Goal: Task Accomplishment & Management: Complete application form

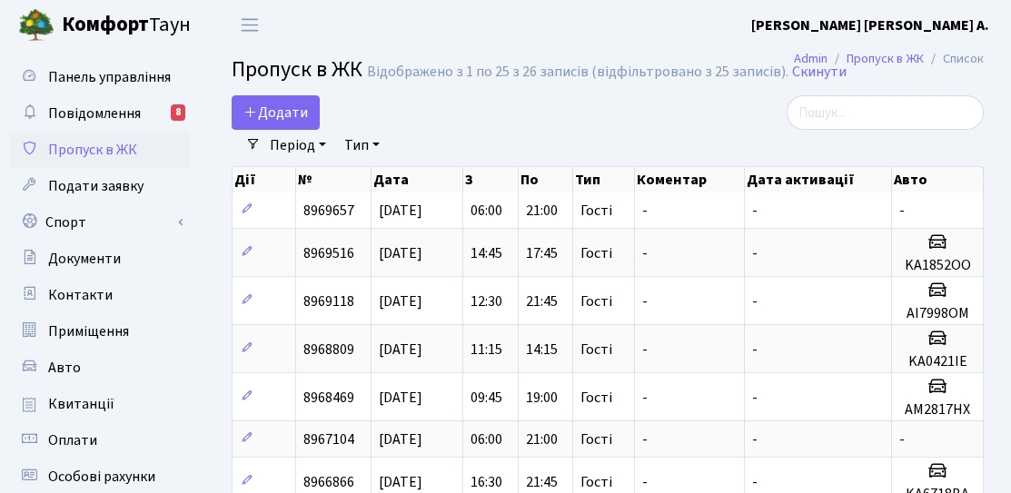
select select "25"
click at [296, 104] on span "Додати" at bounding box center [275, 113] width 64 height 20
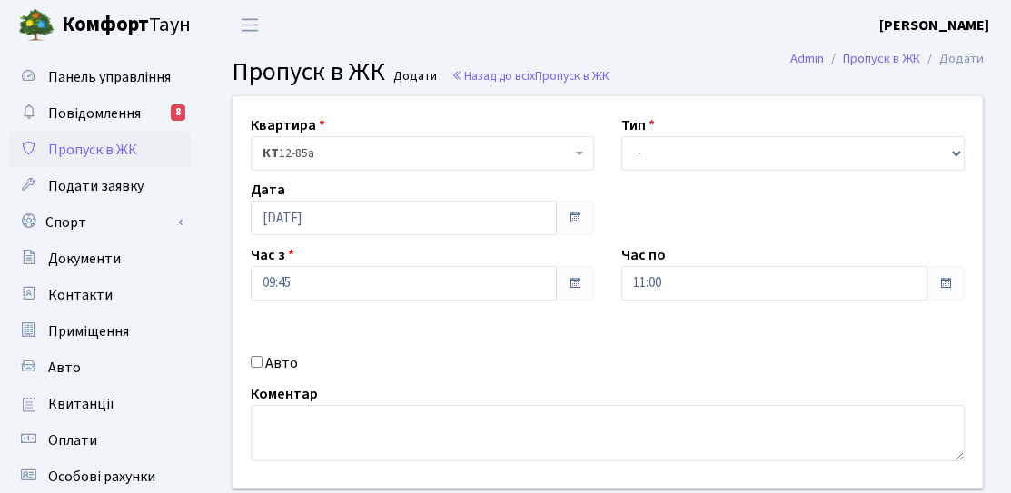
click at [272, 365] on label "Авто" at bounding box center [281, 363] width 33 height 22
click at [262, 365] on input "Авто" at bounding box center [257, 362] width 12 height 12
checkbox input "true"
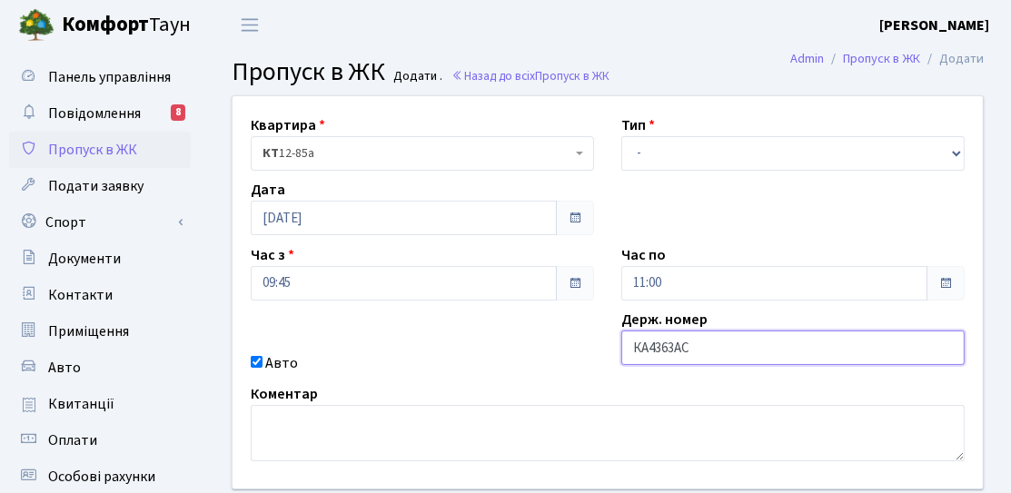
type input "КА4363АС"
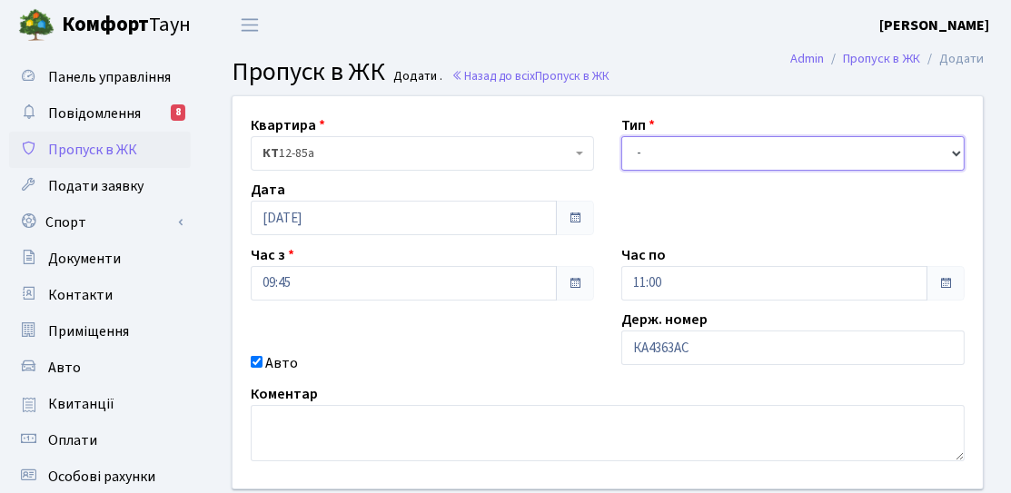
click at [652, 164] on select "- Доставка Таксі Гості Сервіс" at bounding box center [792, 153] width 343 height 35
select select "3"
click at [621, 136] on select "- Доставка Таксі Гості Сервіс" at bounding box center [792, 153] width 343 height 35
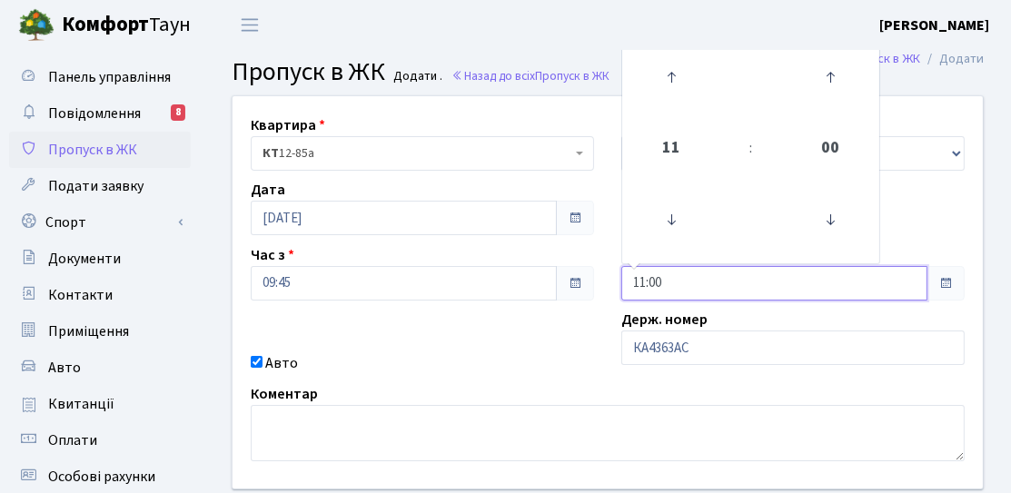
click at [662, 283] on input "11:00" at bounding box center [774, 283] width 306 height 35
click at [681, 64] on icon at bounding box center [671, 77] width 49 height 49
type input "12:00"
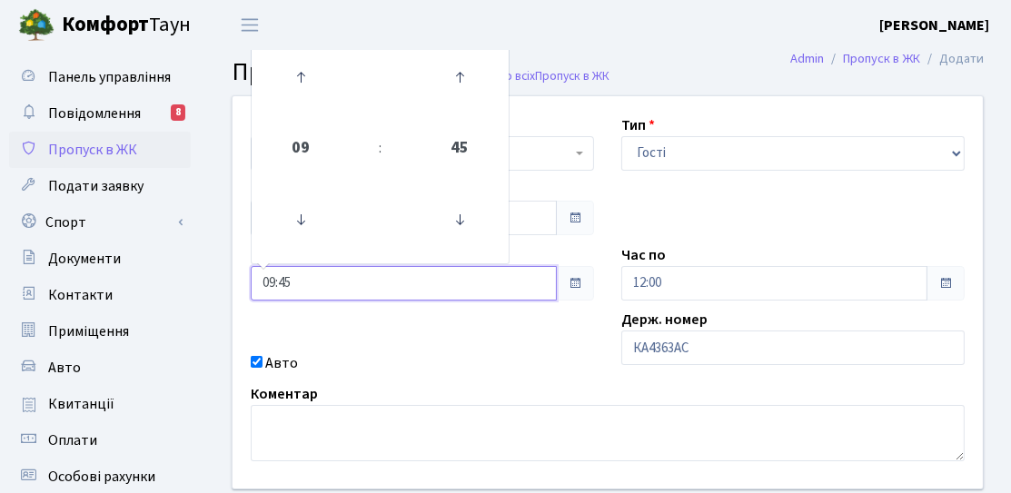
click at [351, 277] on input "09:45" at bounding box center [404, 283] width 306 height 35
click at [303, 80] on icon at bounding box center [300, 77] width 49 height 49
click at [295, 76] on icon at bounding box center [300, 77] width 49 height 49
type input "11:45"
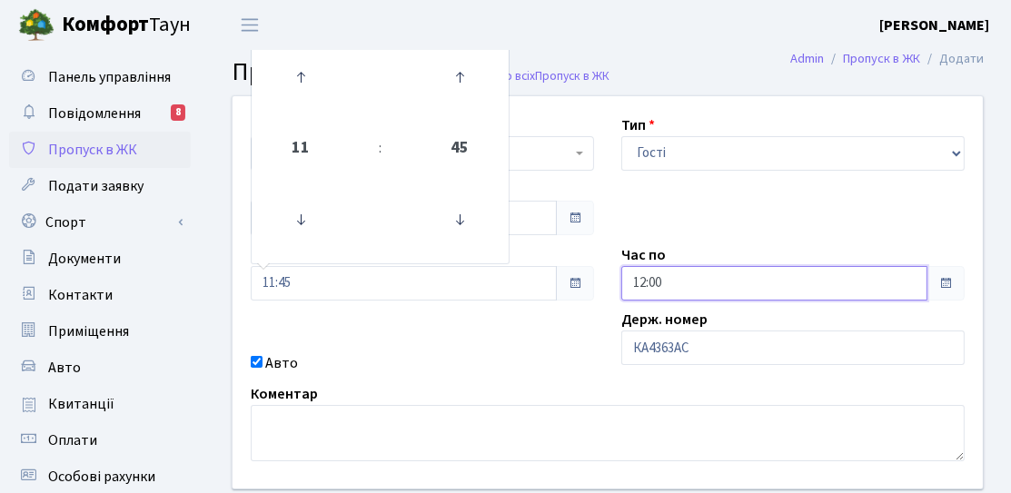
click at [631, 278] on input "12:00" at bounding box center [774, 283] width 306 height 35
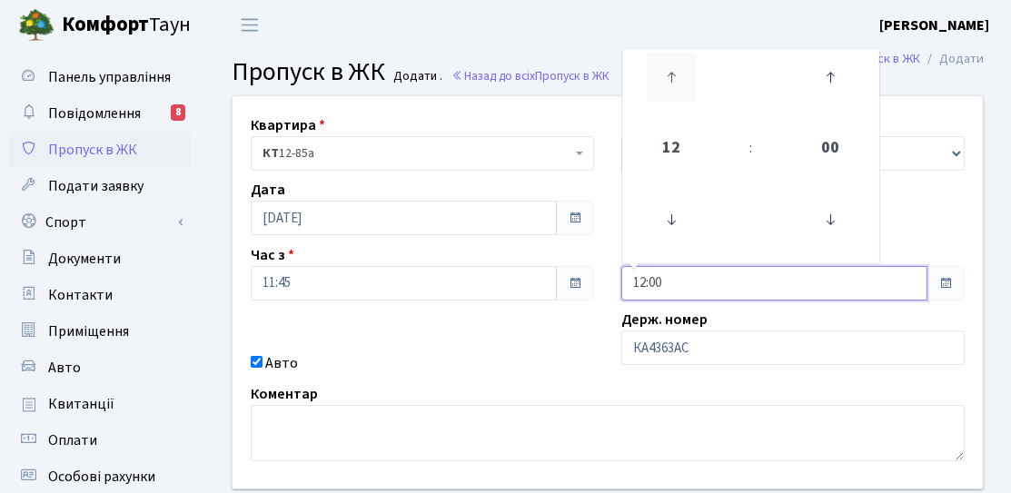
click at [647, 96] on icon at bounding box center [671, 77] width 49 height 49
click at [668, 92] on icon at bounding box center [671, 77] width 49 height 49
type input "16:00"
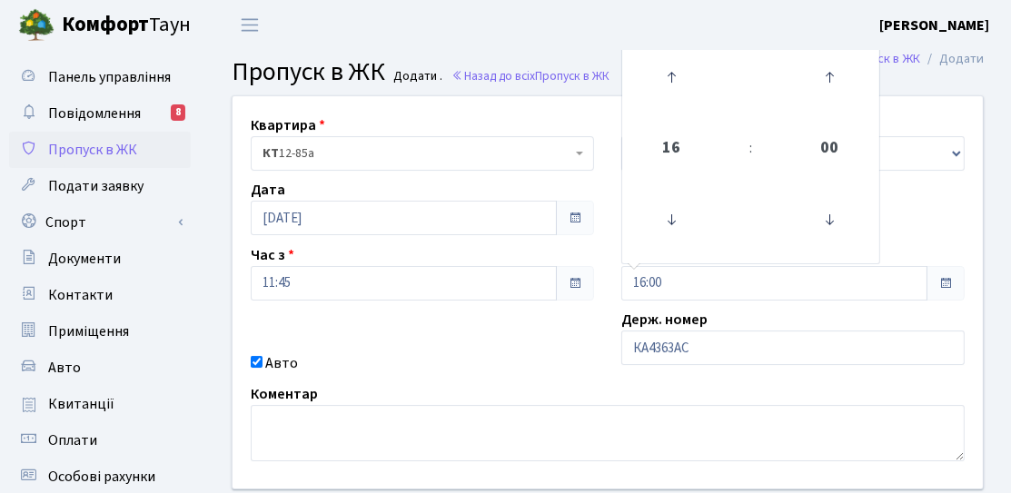
click at [551, 306] on div "Квартира <b>КТ</b>&nbsp;&nbsp;&nbsp;&nbsp;12-85а КТ 12-85а Тип - Доставка Таксі…" at bounding box center [607, 292] width 777 height 392
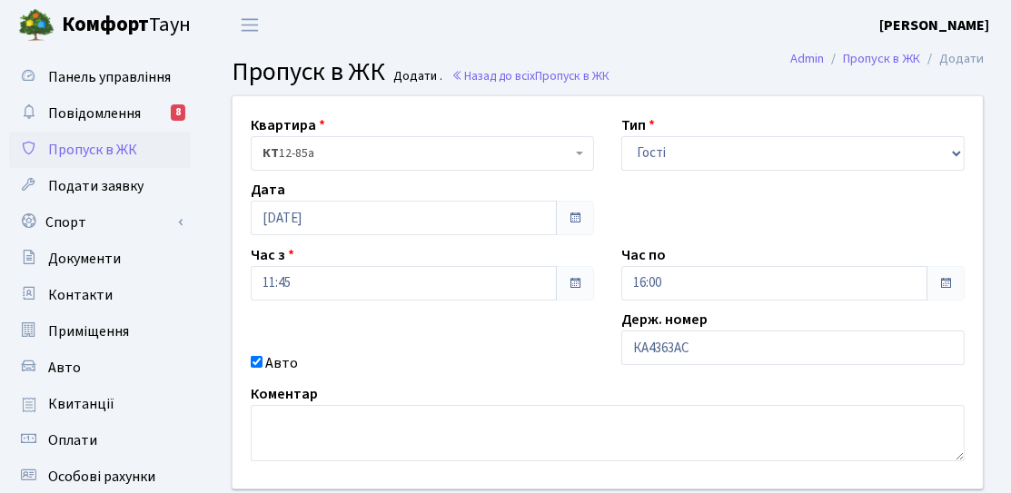
scroll to position [182, 0]
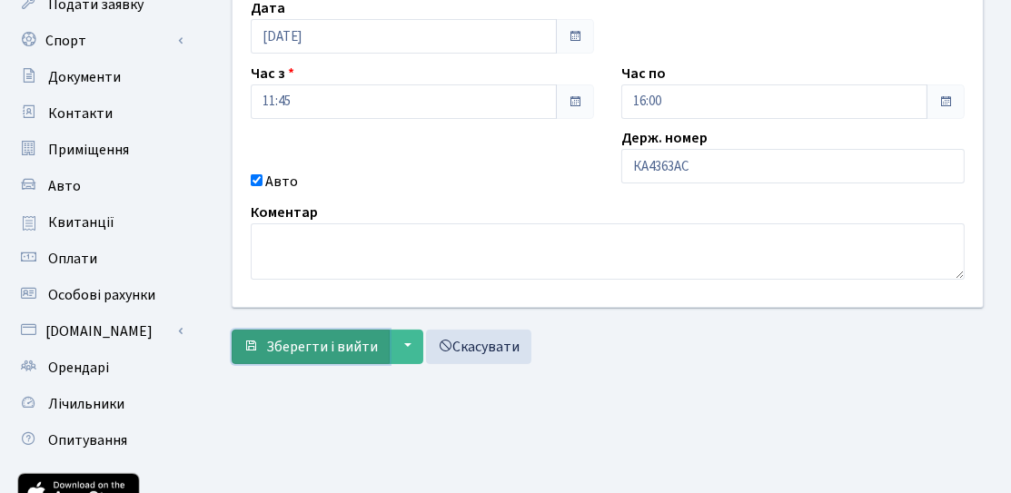
click at [369, 337] on span "Зберегти і вийти" at bounding box center [322, 347] width 112 height 20
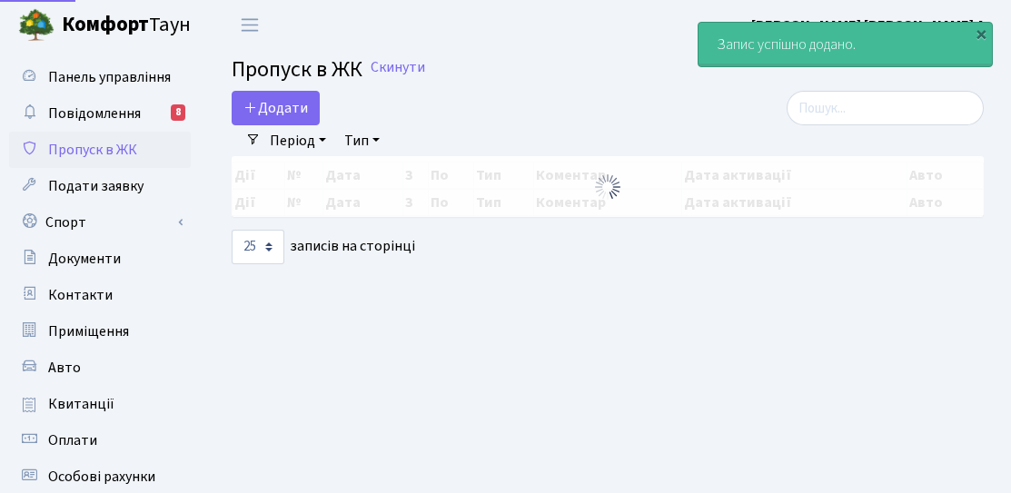
select select "25"
